Goal: Task Accomplishment & Management: Use online tool/utility

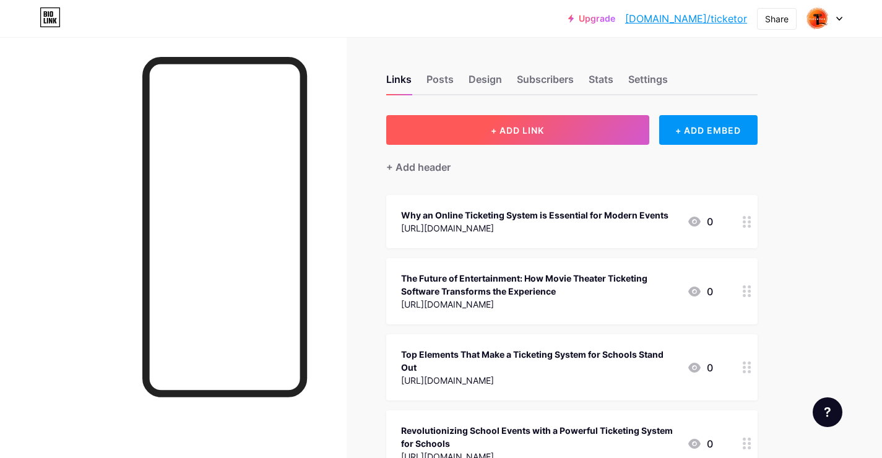
click at [488, 124] on button "+ ADD LINK" at bounding box center [517, 130] width 263 height 30
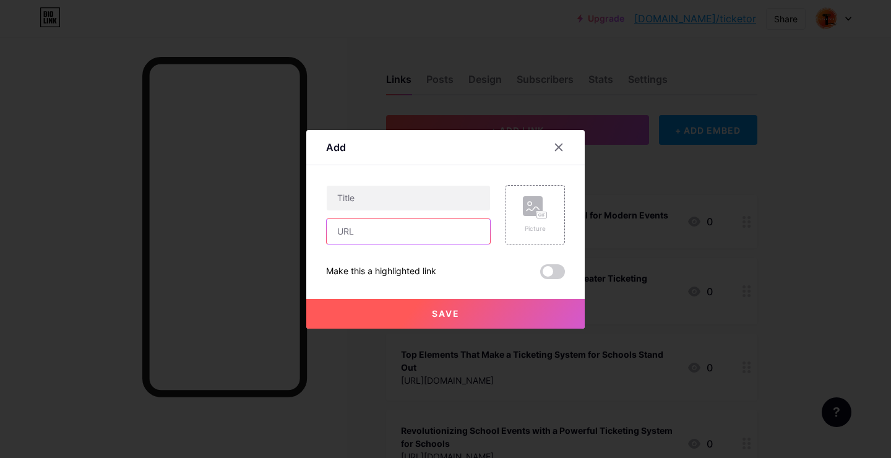
click at [358, 226] on input "text" at bounding box center [408, 231] width 163 height 25
paste input "[URL][DOMAIN_NAME]"
type input "[URL][DOMAIN_NAME]"
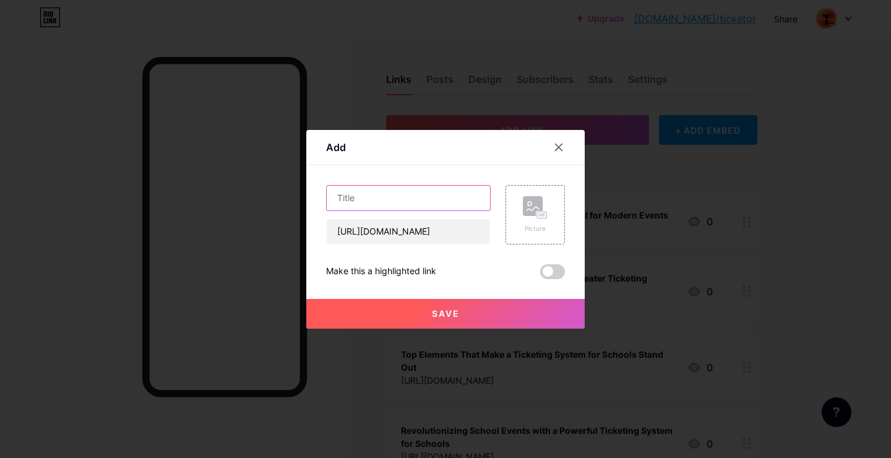
click at [357, 196] on input "text" at bounding box center [408, 198] width 163 height 25
paste input "How to Manage Large Crowds with a Ticketing System for Festivals"
type input "How to Manage Large Crowds with a Ticketing System for Festivals"
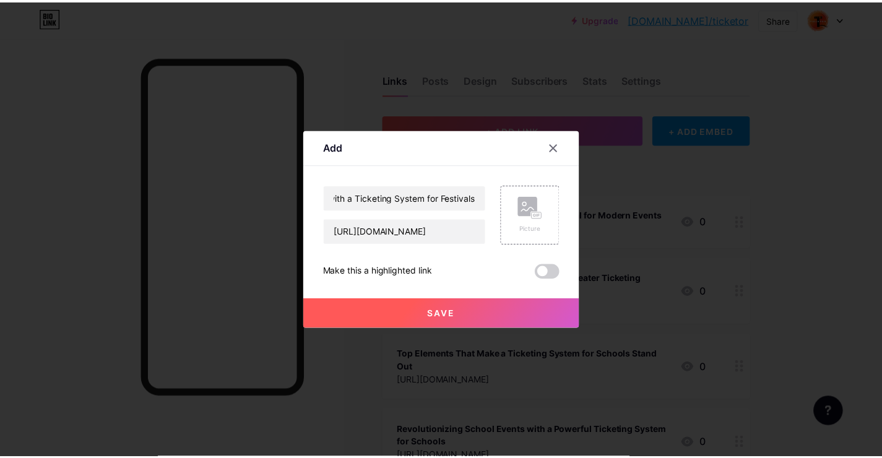
scroll to position [0, 0]
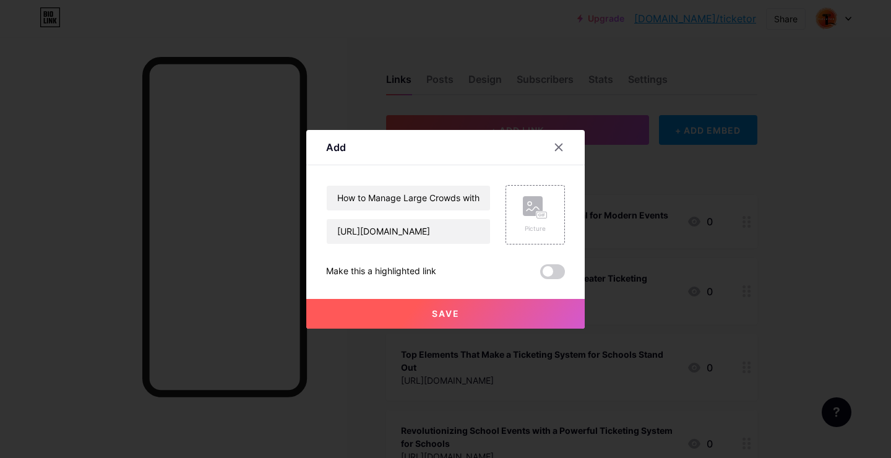
click at [382, 314] on button "Save" at bounding box center [445, 314] width 278 height 30
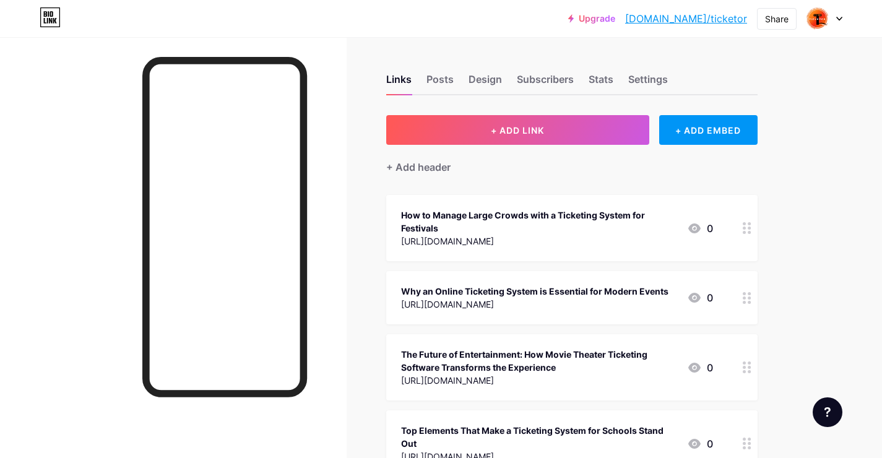
click at [713, 19] on link "[DOMAIN_NAME]/ticketor" at bounding box center [686, 18] width 122 height 15
